Goal: Task Accomplishment & Management: Use online tool/utility

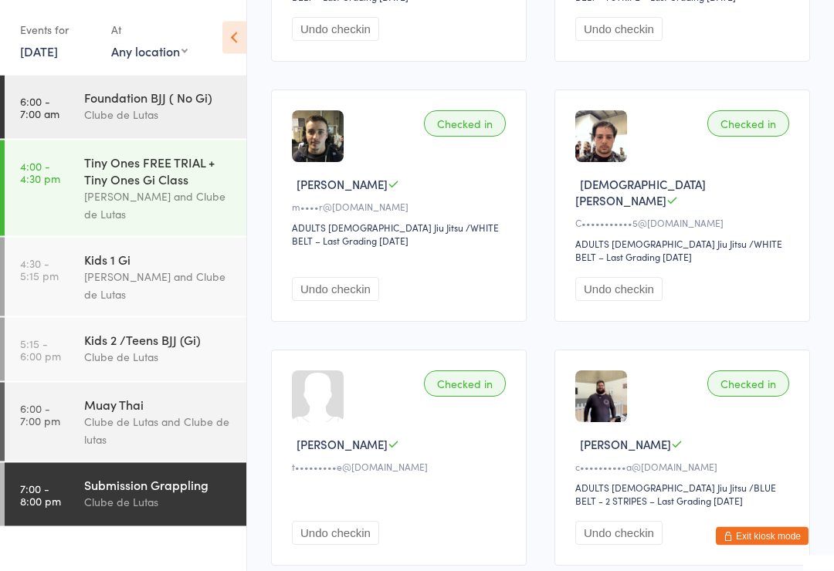
scroll to position [425, 0]
click at [144, 511] on div "Clube de Lutas" at bounding box center [158, 502] width 149 height 18
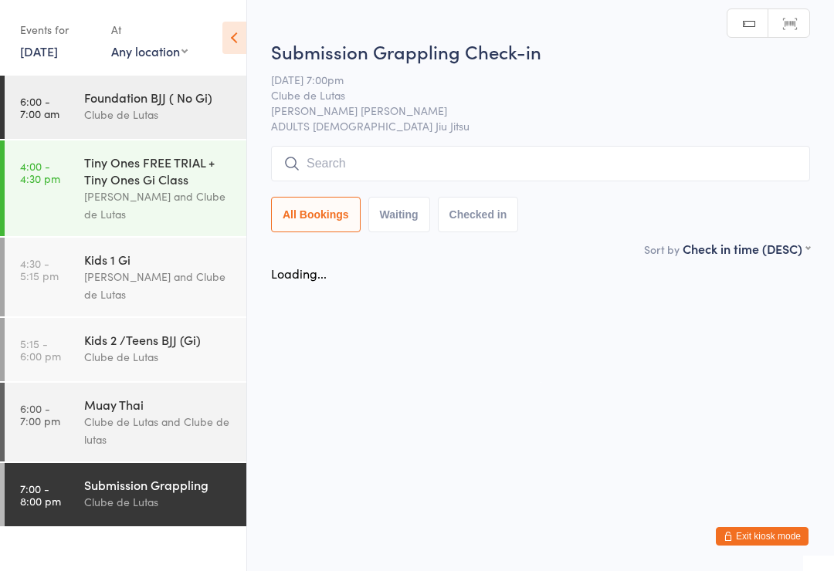
scroll to position [0, 0]
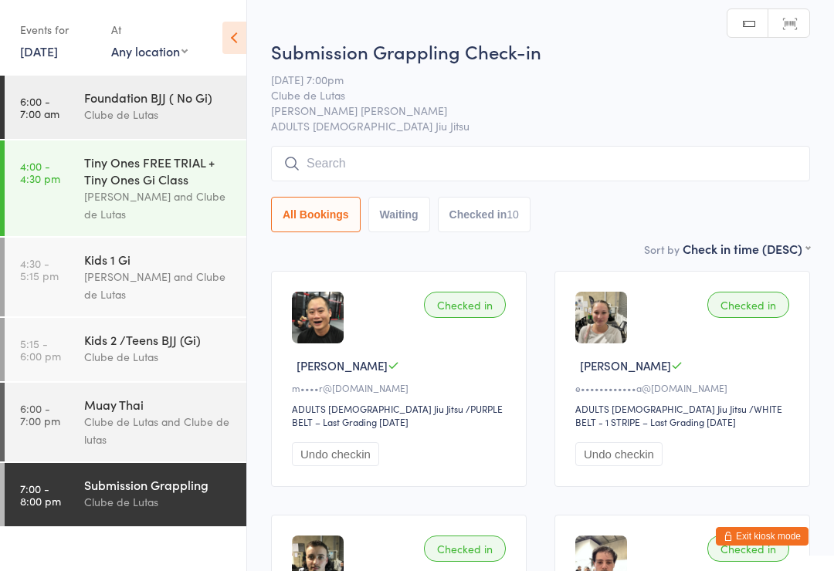
click at [388, 176] on input "search" at bounding box center [540, 164] width 539 height 36
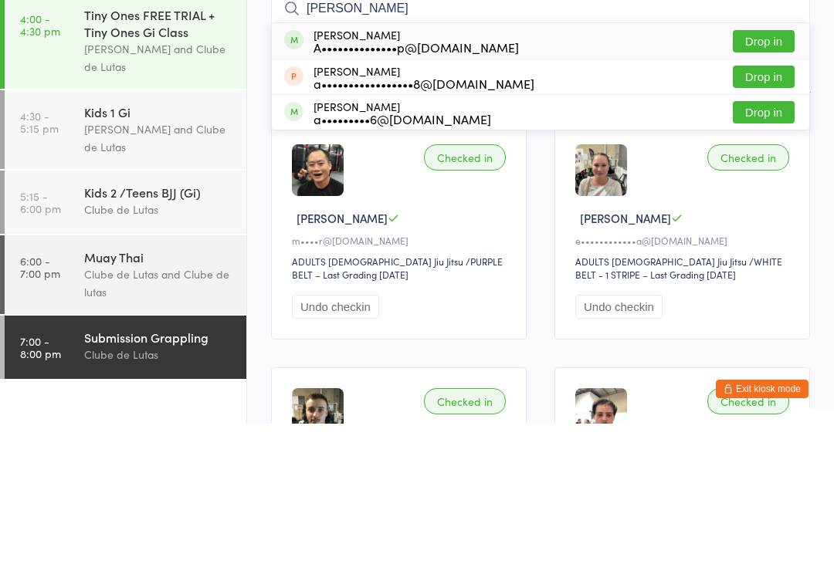
type input "[PERSON_NAME]"
click at [768, 178] on button "Drop in" at bounding box center [764, 189] width 62 height 22
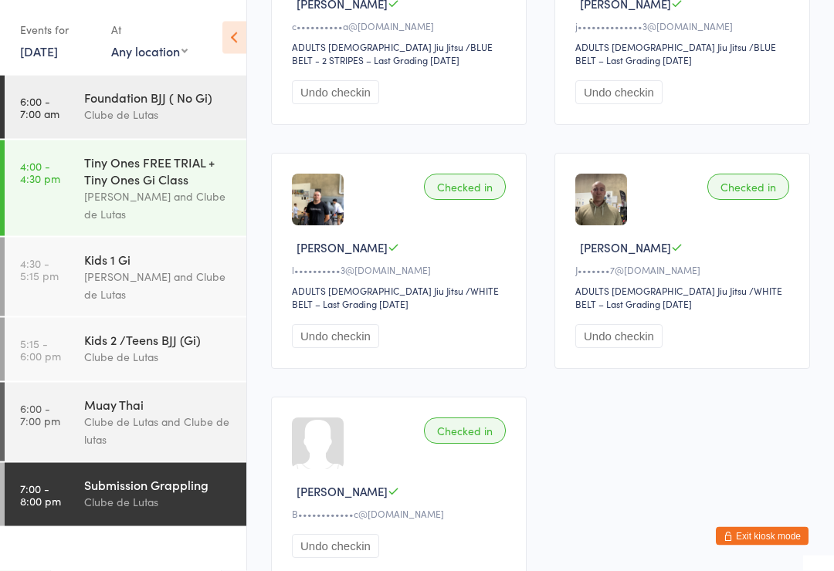
scroll to position [1110, 0]
click at [768, 546] on button "Exit kiosk mode" at bounding box center [762, 536] width 93 height 19
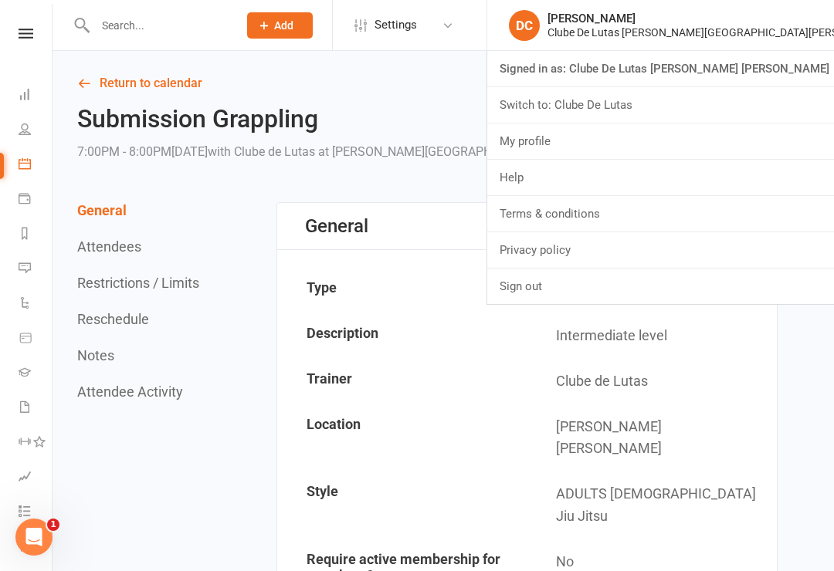
click at [716, 276] on link "Sign out" at bounding box center [660, 287] width 347 height 36
